Goal: Find specific page/section: Find specific page/section

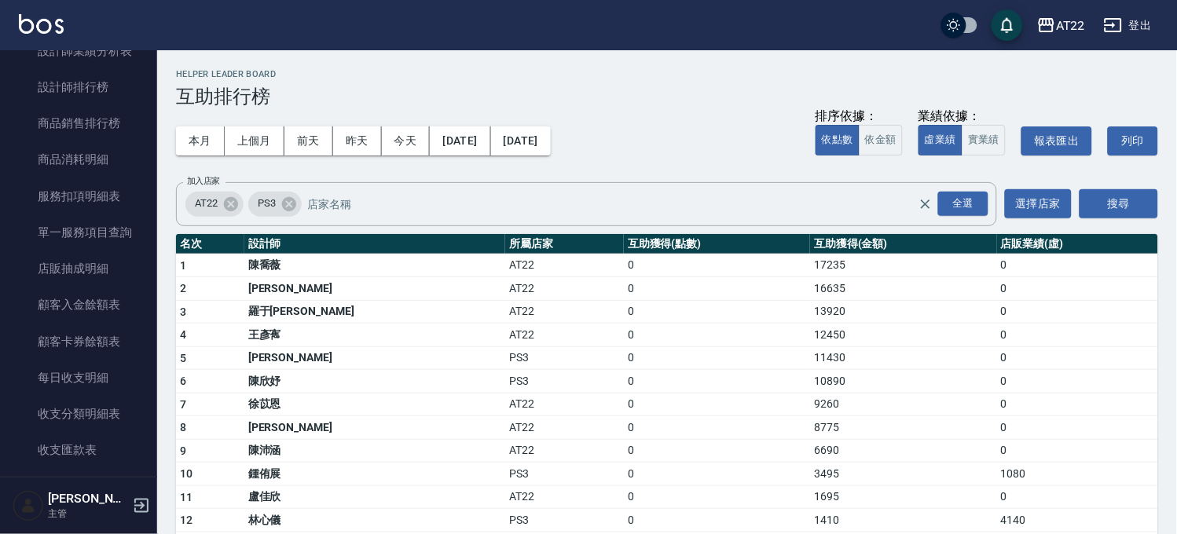
scroll to position [1276, 0]
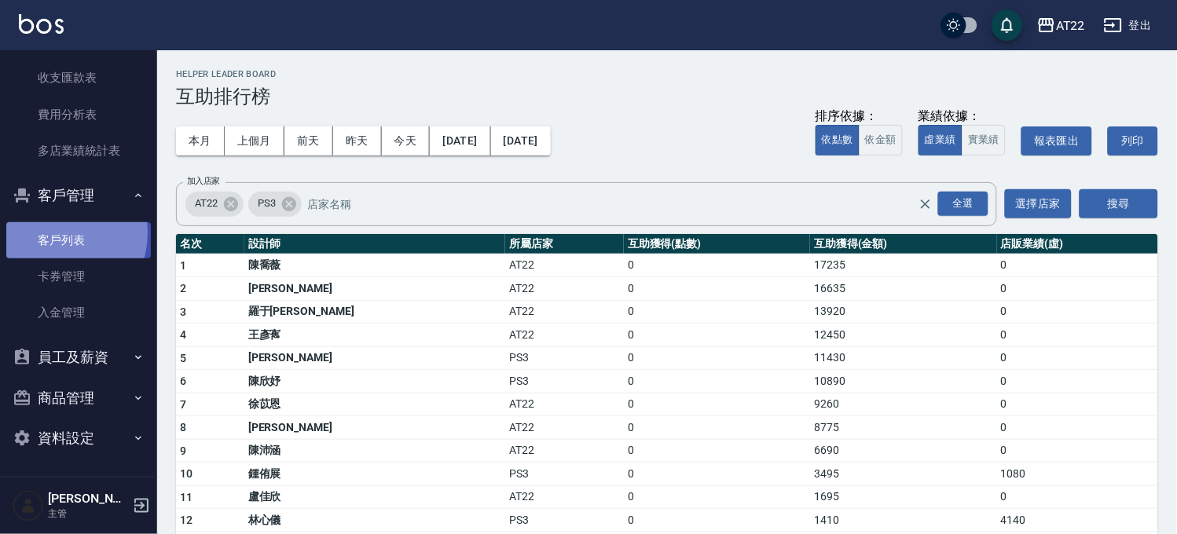
click at [57, 233] on link "客戶列表" at bounding box center [78, 240] width 145 height 36
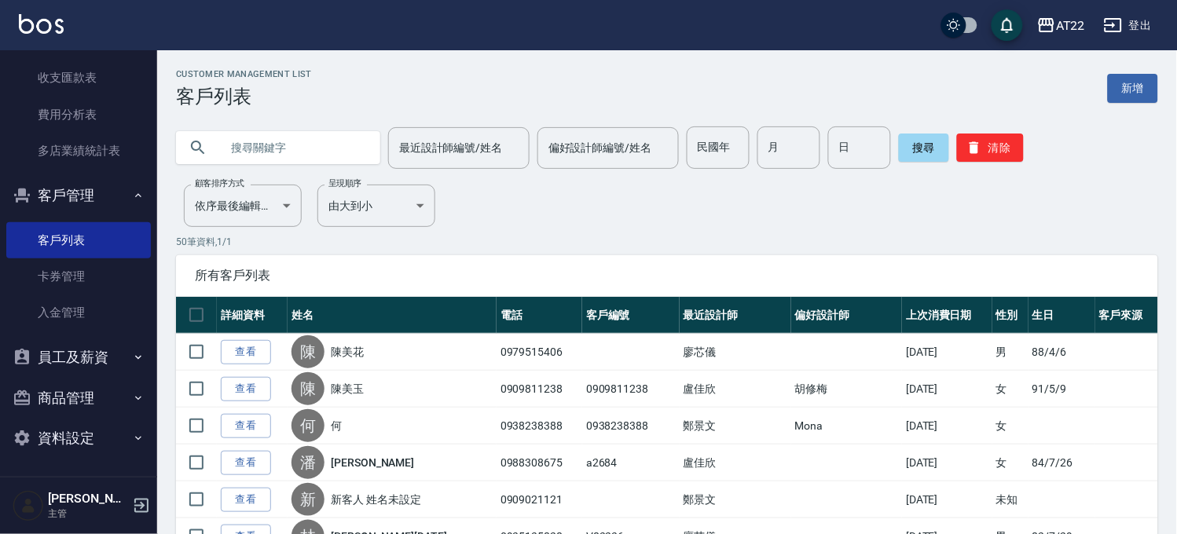
click at [254, 153] on input "text" at bounding box center [294, 148] width 148 height 42
type input "0983641711"
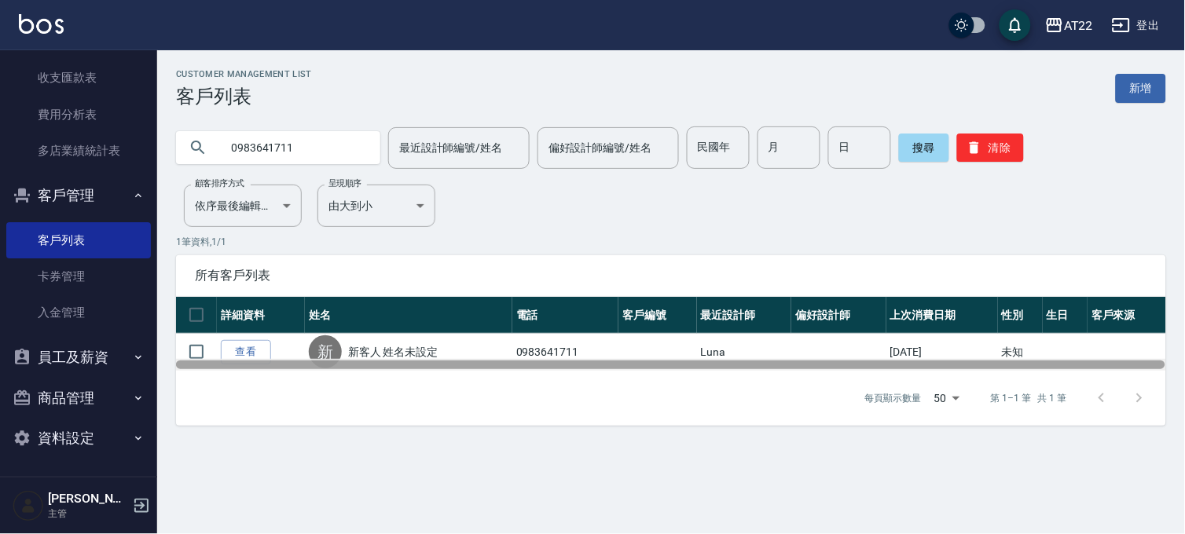
click at [237, 362] on div at bounding box center [670, 365] width 989 height 9
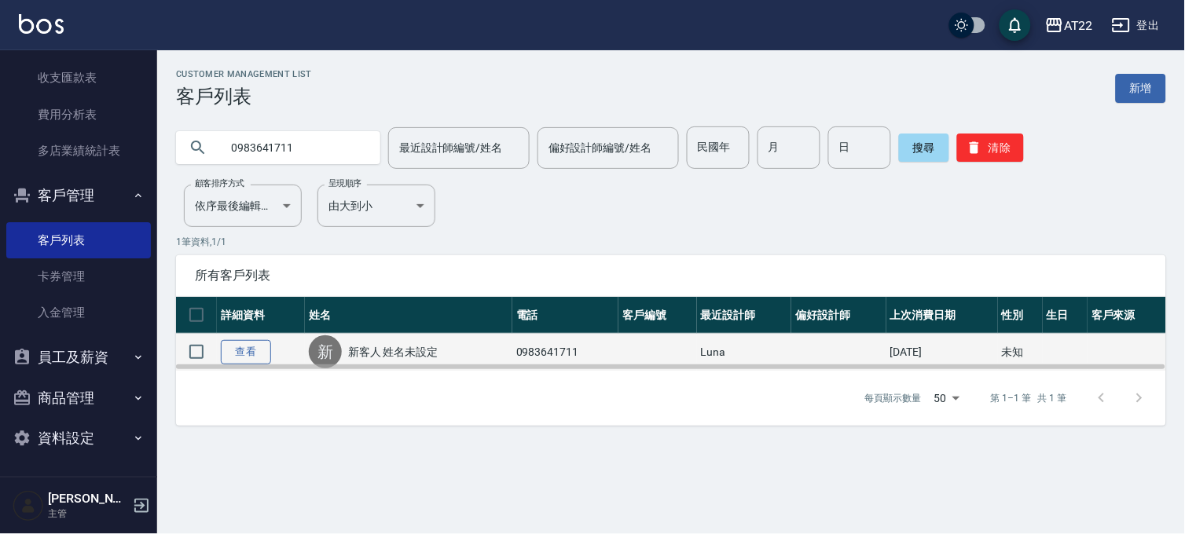
click at [236, 357] on link "查看" at bounding box center [246, 352] width 50 height 24
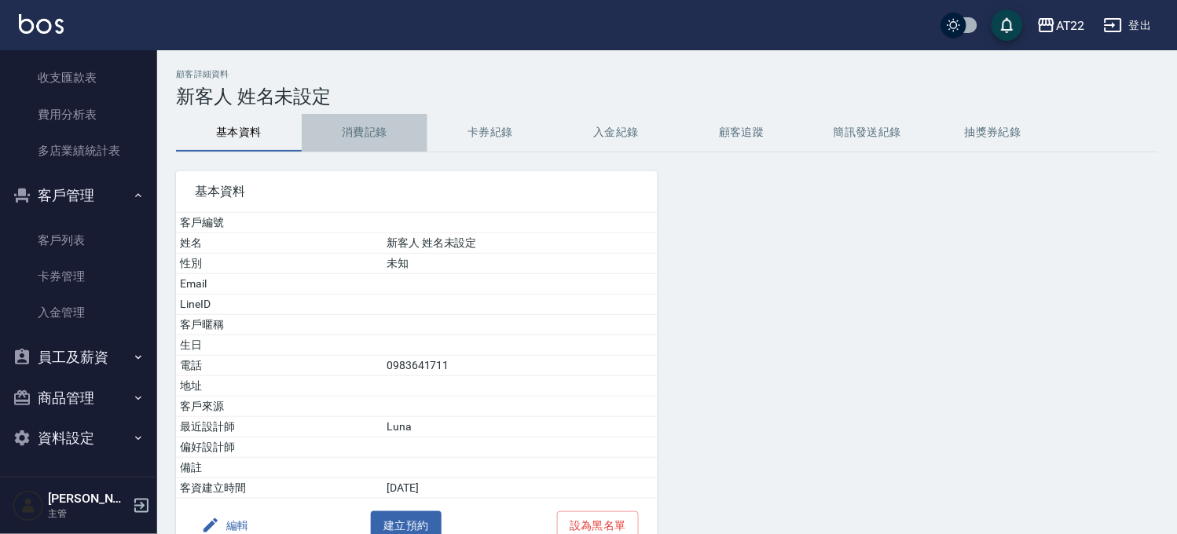
click at [363, 116] on button "消費記錄" at bounding box center [365, 133] width 126 height 38
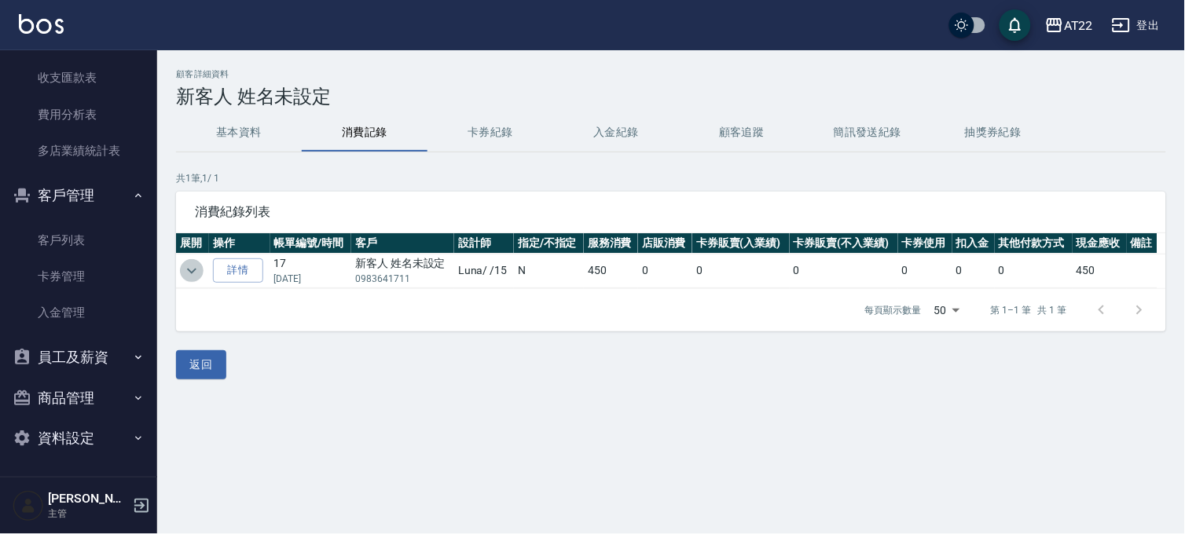
click at [183, 268] on icon "expand row" at bounding box center [191, 271] width 19 height 19
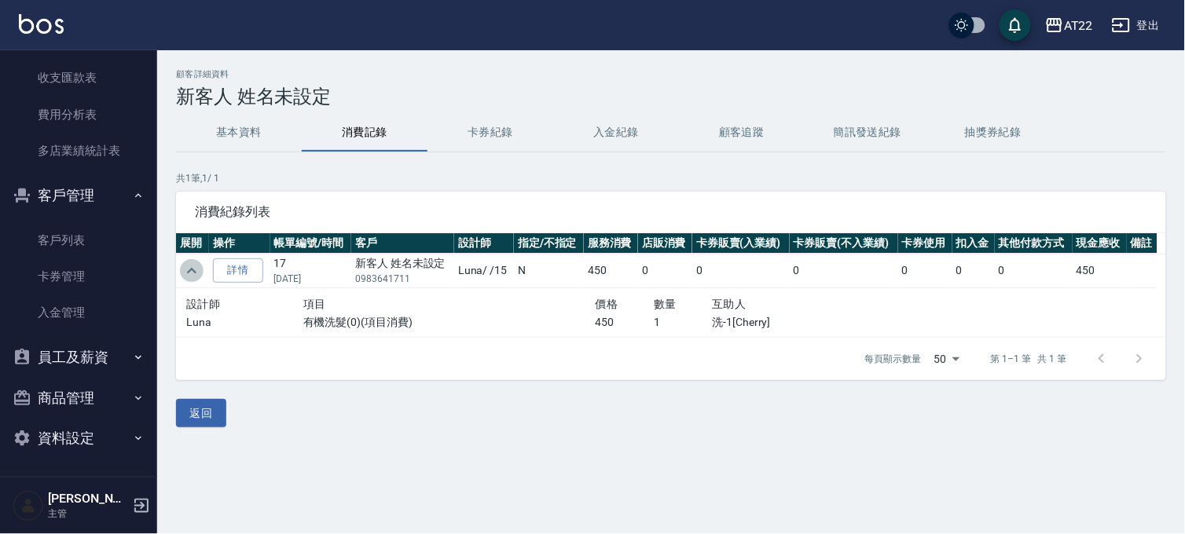
click at [195, 272] on icon "expand row" at bounding box center [191, 271] width 9 height 6
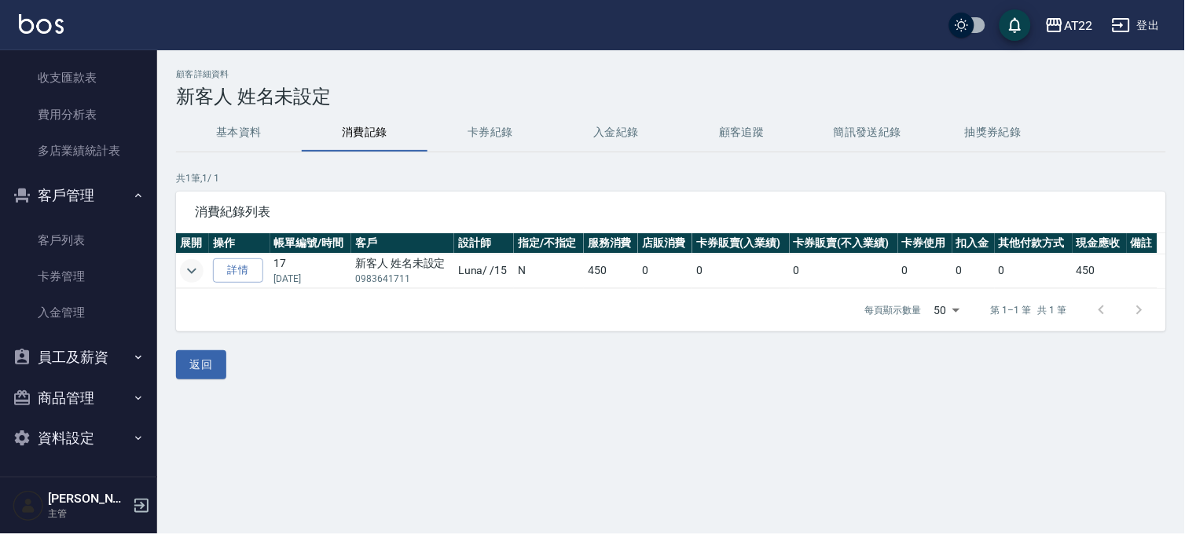
click at [195, 272] on icon "expand row" at bounding box center [191, 271] width 19 height 19
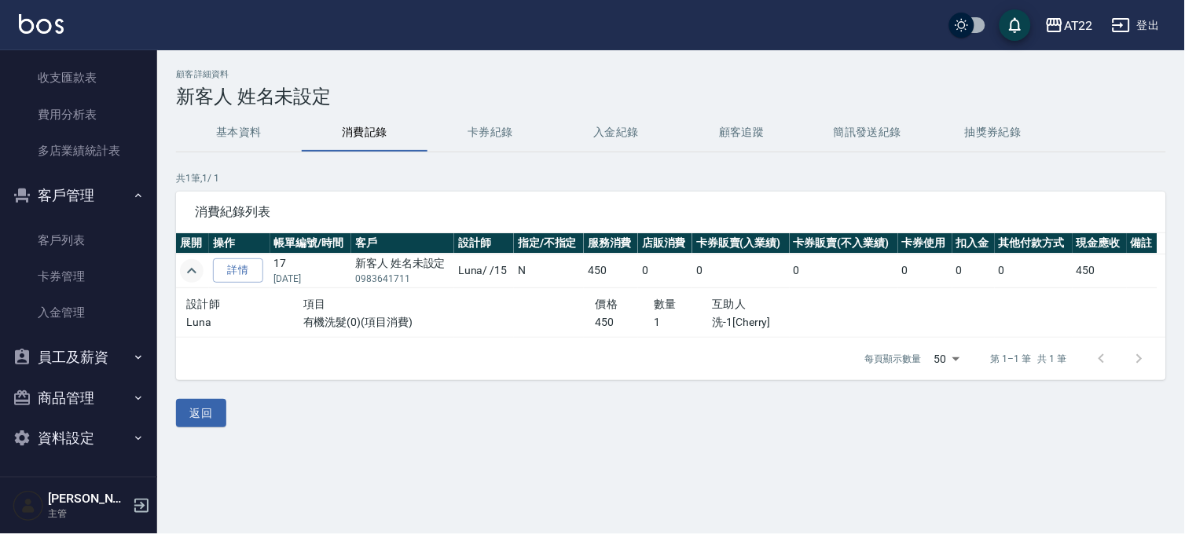
click at [195, 272] on icon "expand row" at bounding box center [191, 271] width 9 height 6
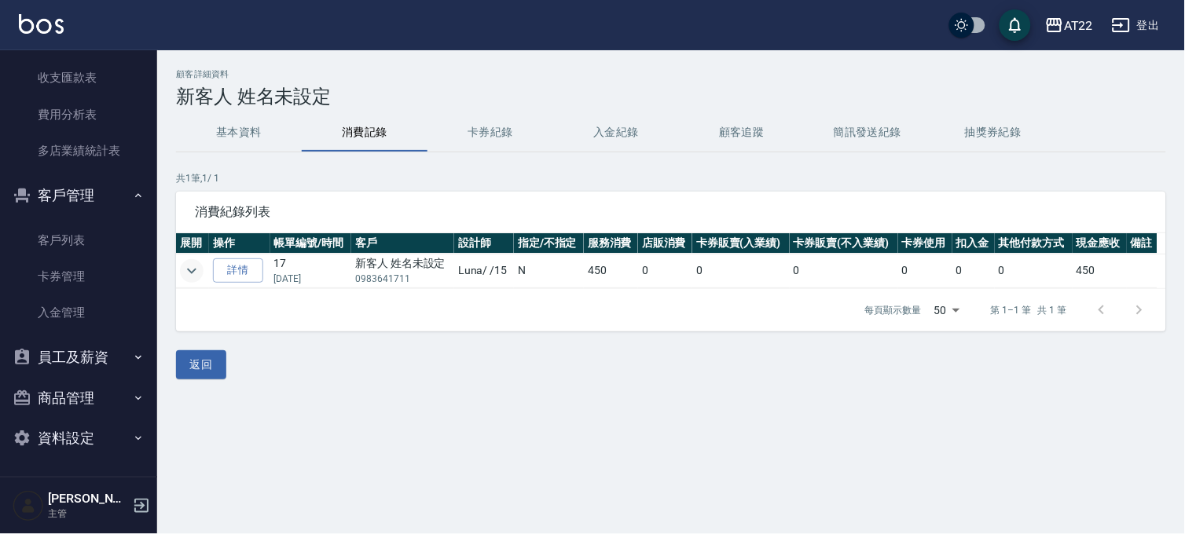
click at [195, 272] on icon "expand row" at bounding box center [191, 271] width 19 height 19
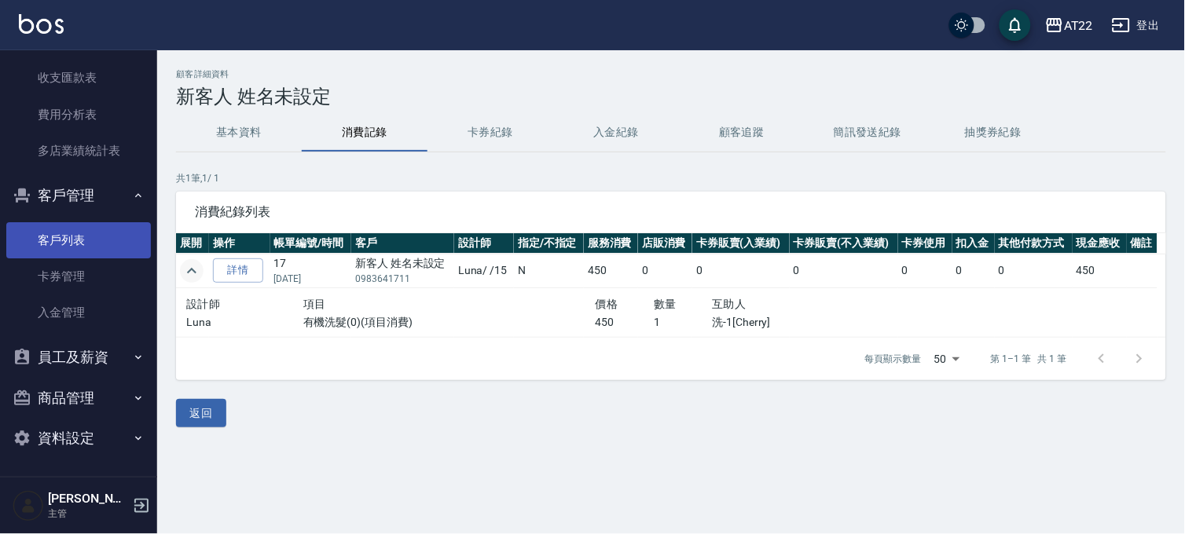
click at [75, 256] on link "客戶列表" at bounding box center [78, 240] width 145 height 36
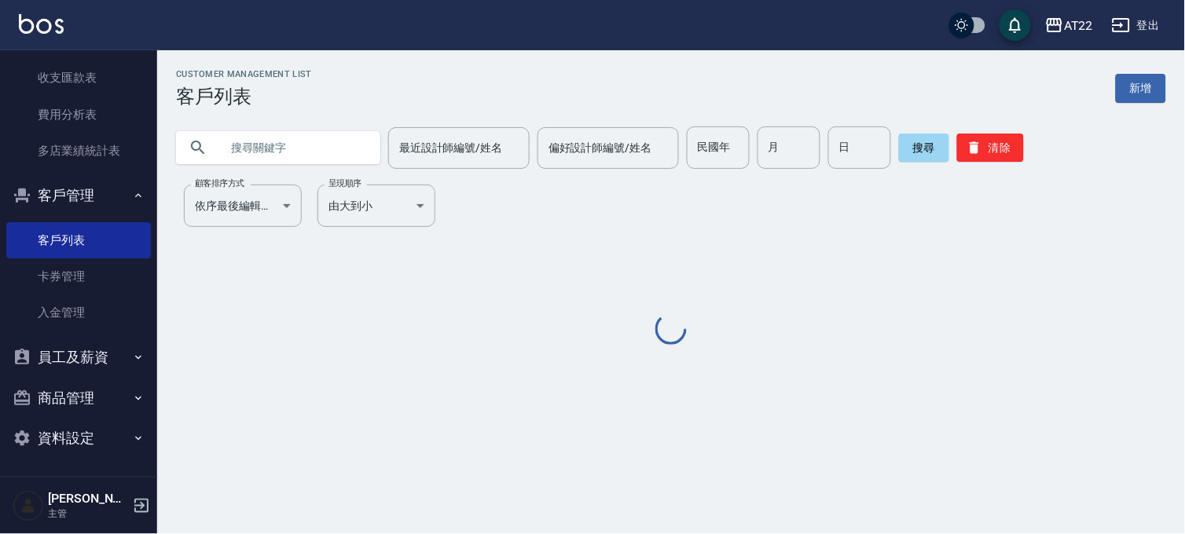
click at [304, 145] on input "text" at bounding box center [294, 148] width 148 height 42
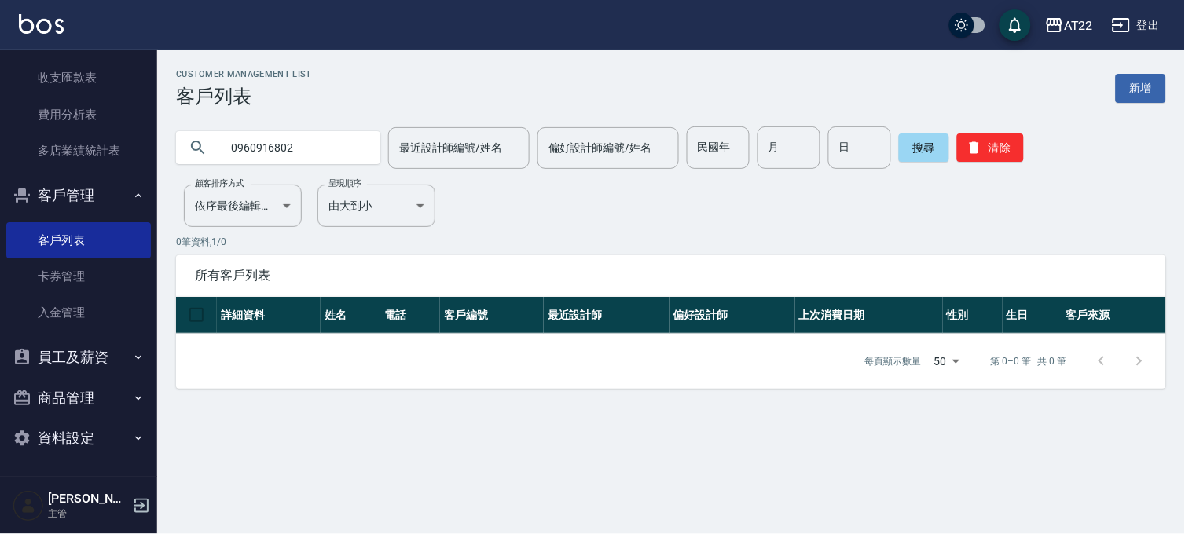
click at [324, 131] on input "0960916802" at bounding box center [294, 148] width 148 height 42
type input "0919284187"
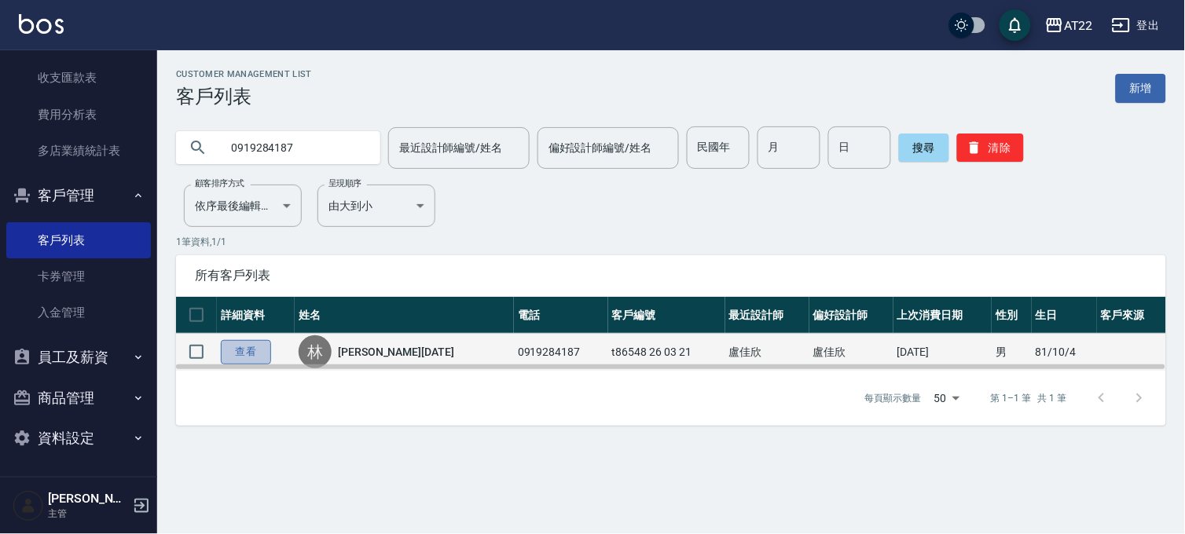
click at [244, 351] on link "查看" at bounding box center [246, 352] width 50 height 24
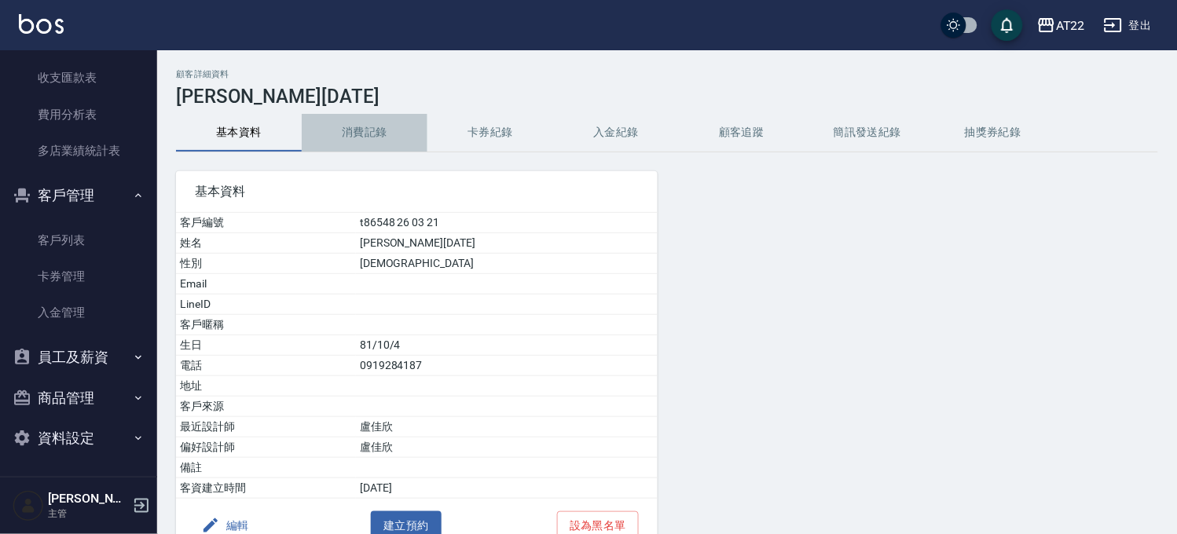
click at [372, 140] on button "消費記錄" at bounding box center [365, 133] width 126 height 38
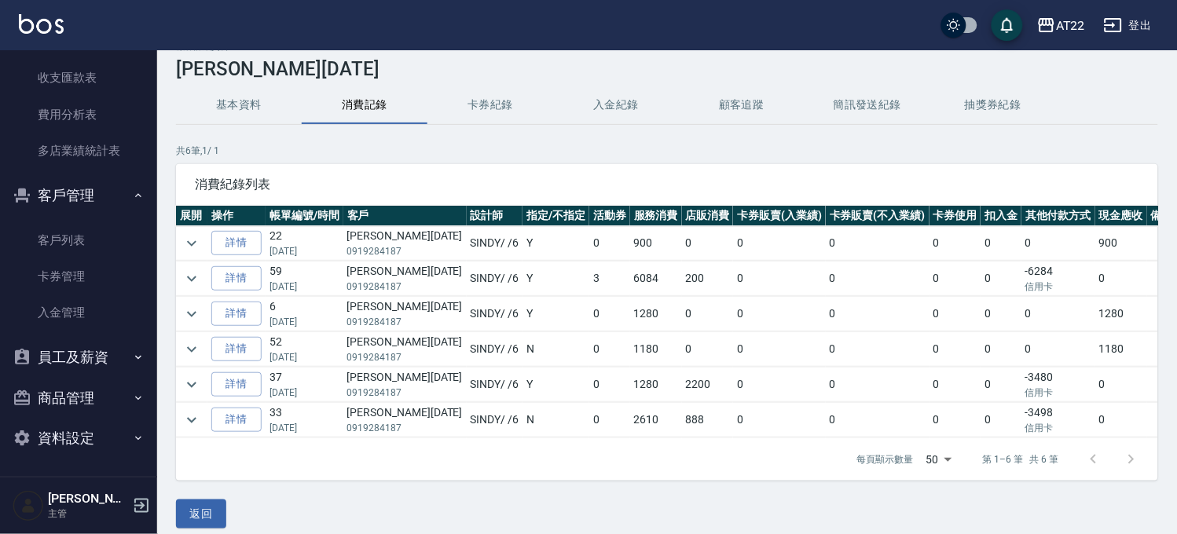
scroll to position [42, 0]
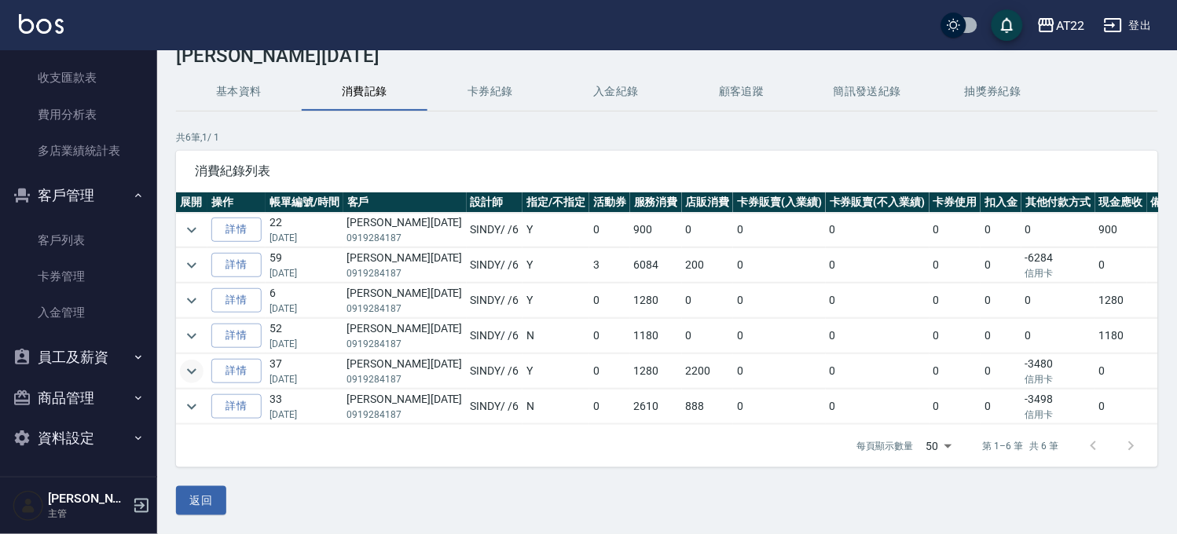
click at [195, 364] on icon "expand row" at bounding box center [191, 371] width 19 height 19
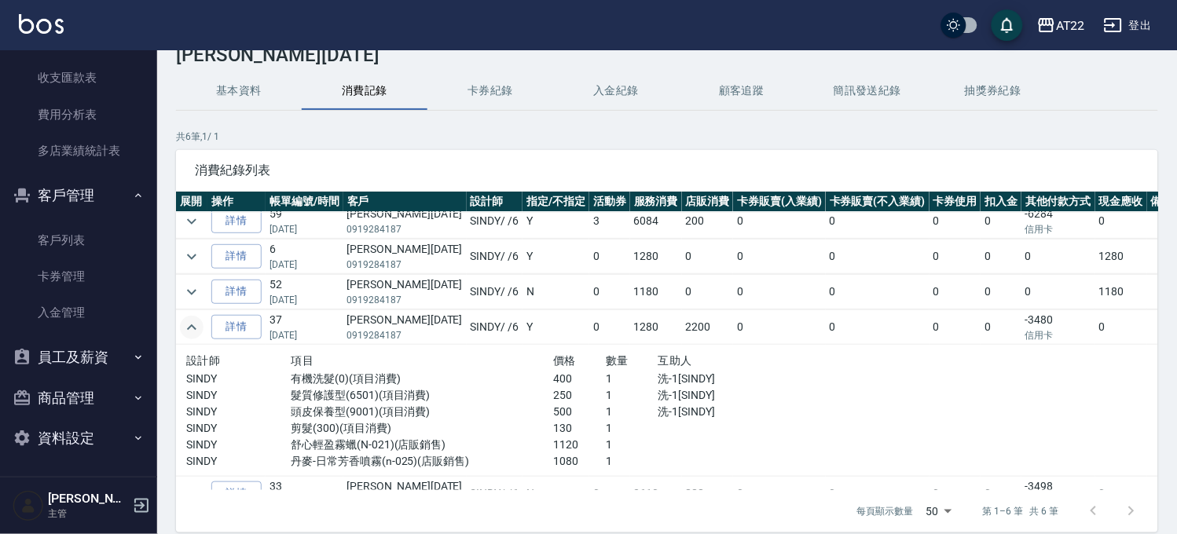
scroll to position [66, 0]
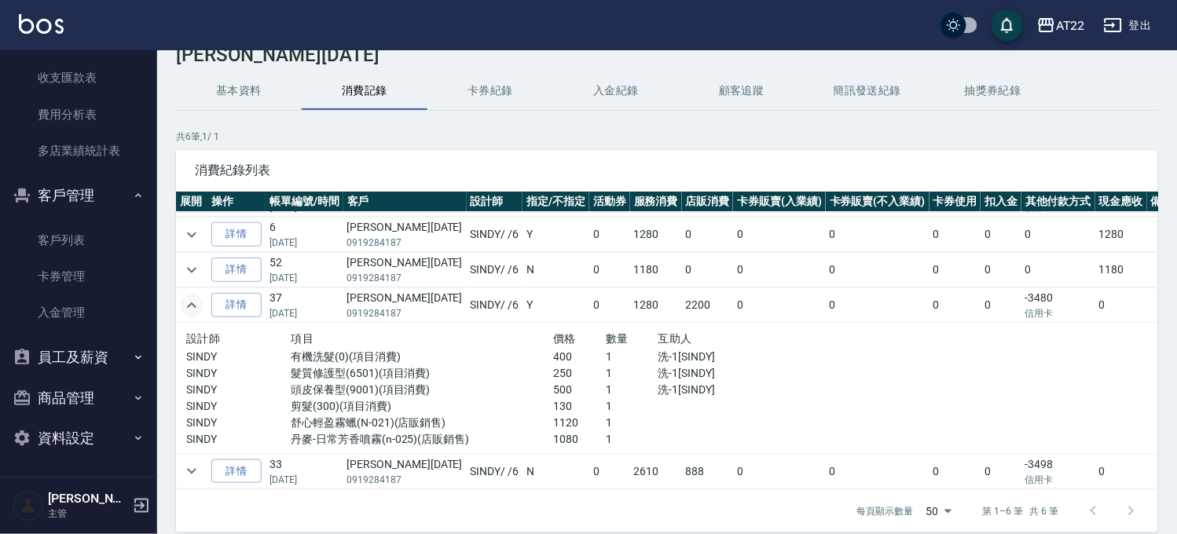
click at [247, 93] on button "基本資料" at bounding box center [239, 91] width 126 height 38
